Goal: Task Accomplishment & Management: Manage account settings

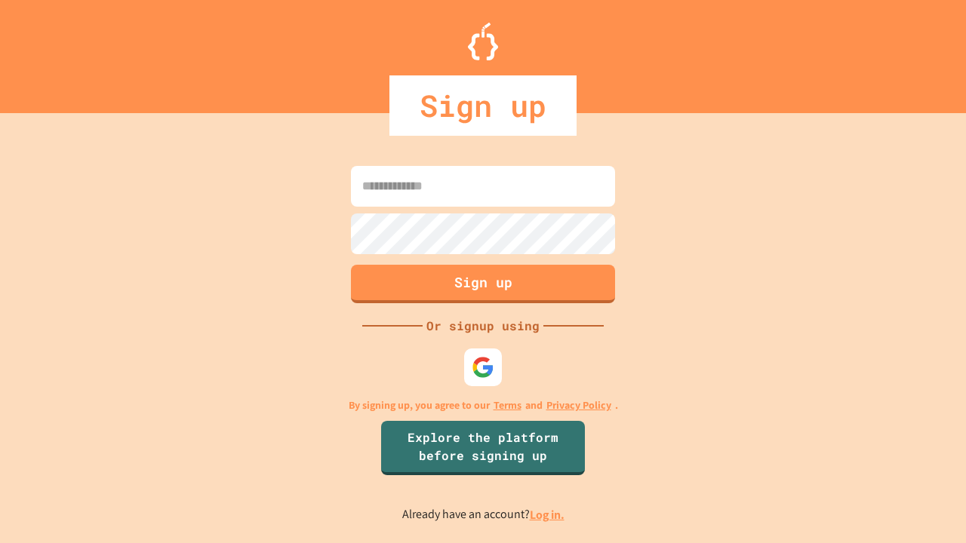
click at [548, 515] on link "Log in." at bounding box center [547, 515] width 35 height 16
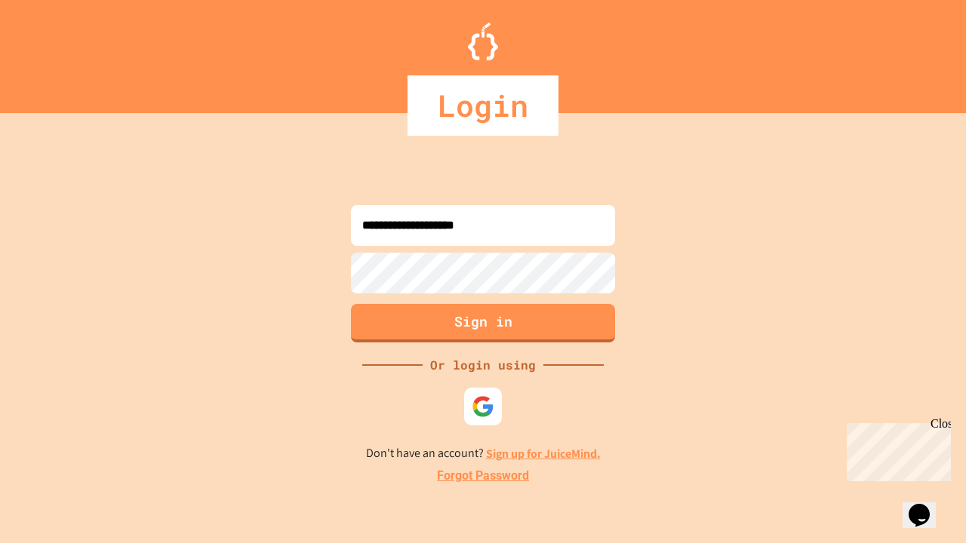
type input "**********"
